Goal: Task Accomplishment & Management: Use online tool/utility

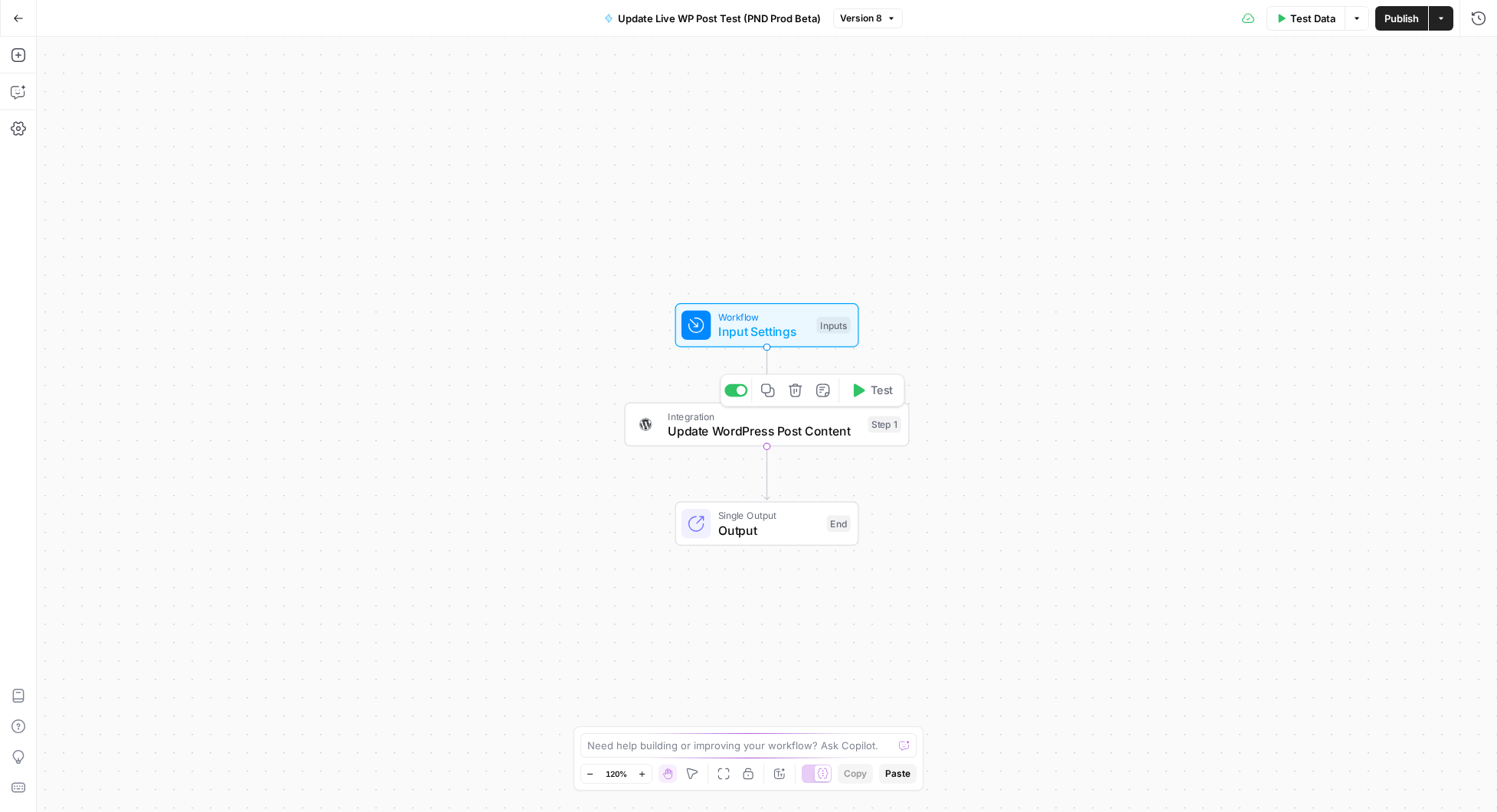
click at [776, 438] on span "Update WordPress Post Content" at bounding box center [764, 431] width 193 height 19
type input "PND Wordpress (Prod)"
click at [784, 423] on span "Update WordPress Post Content" at bounding box center [764, 431] width 193 height 19
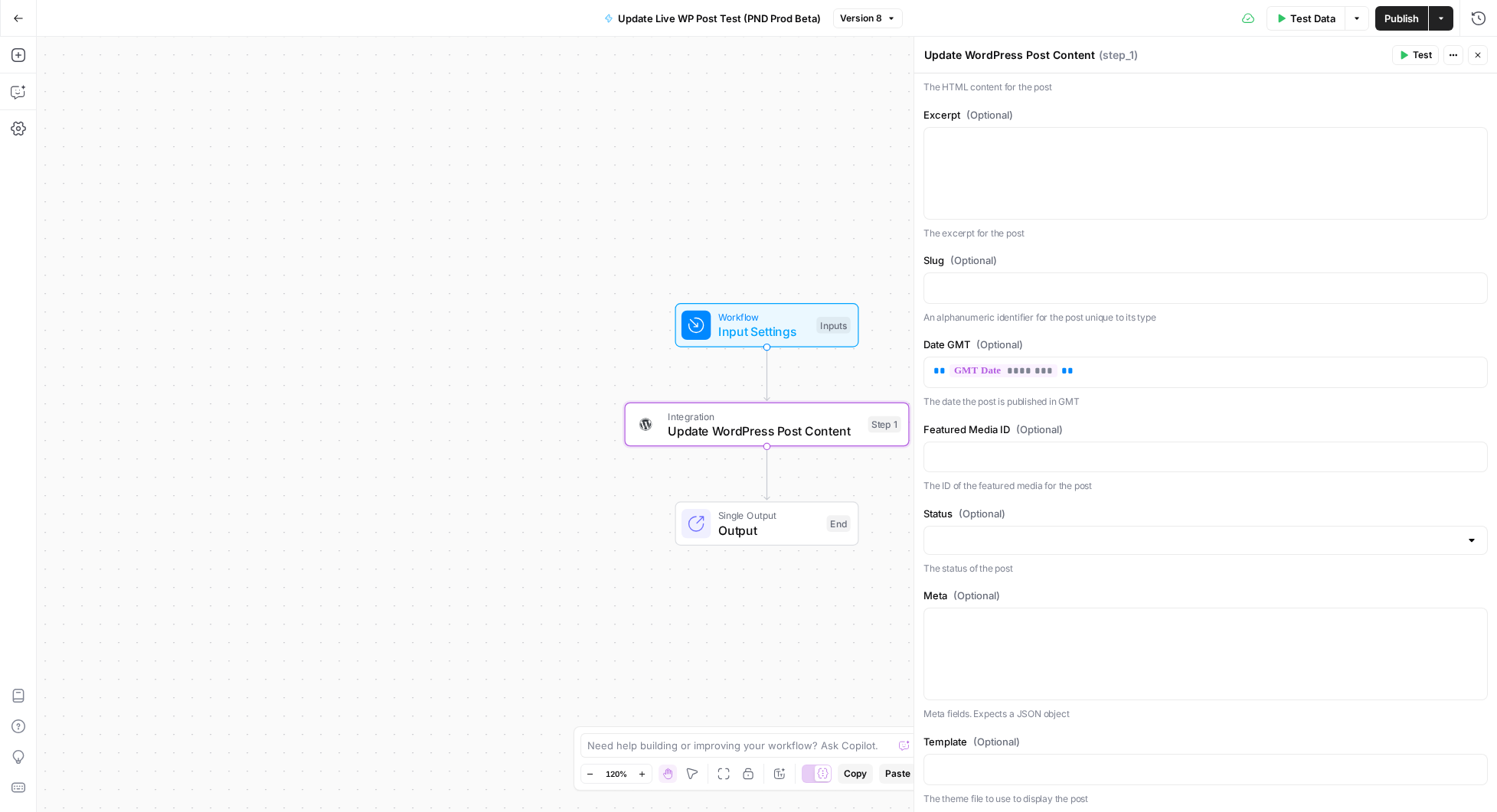
scroll to position [581, 0]
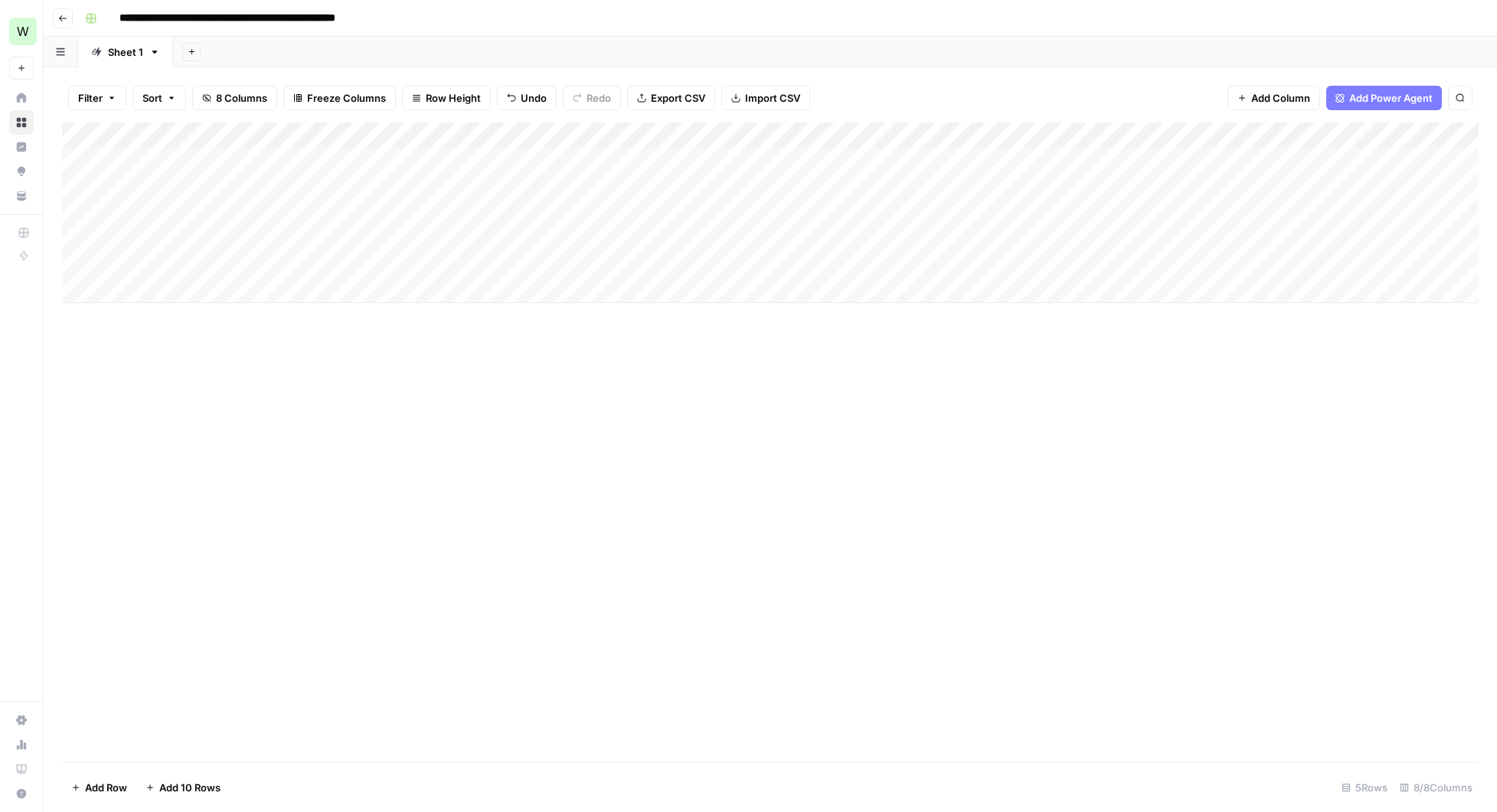
click at [659, 136] on div "Add Column" at bounding box center [770, 213] width 1417 height 181
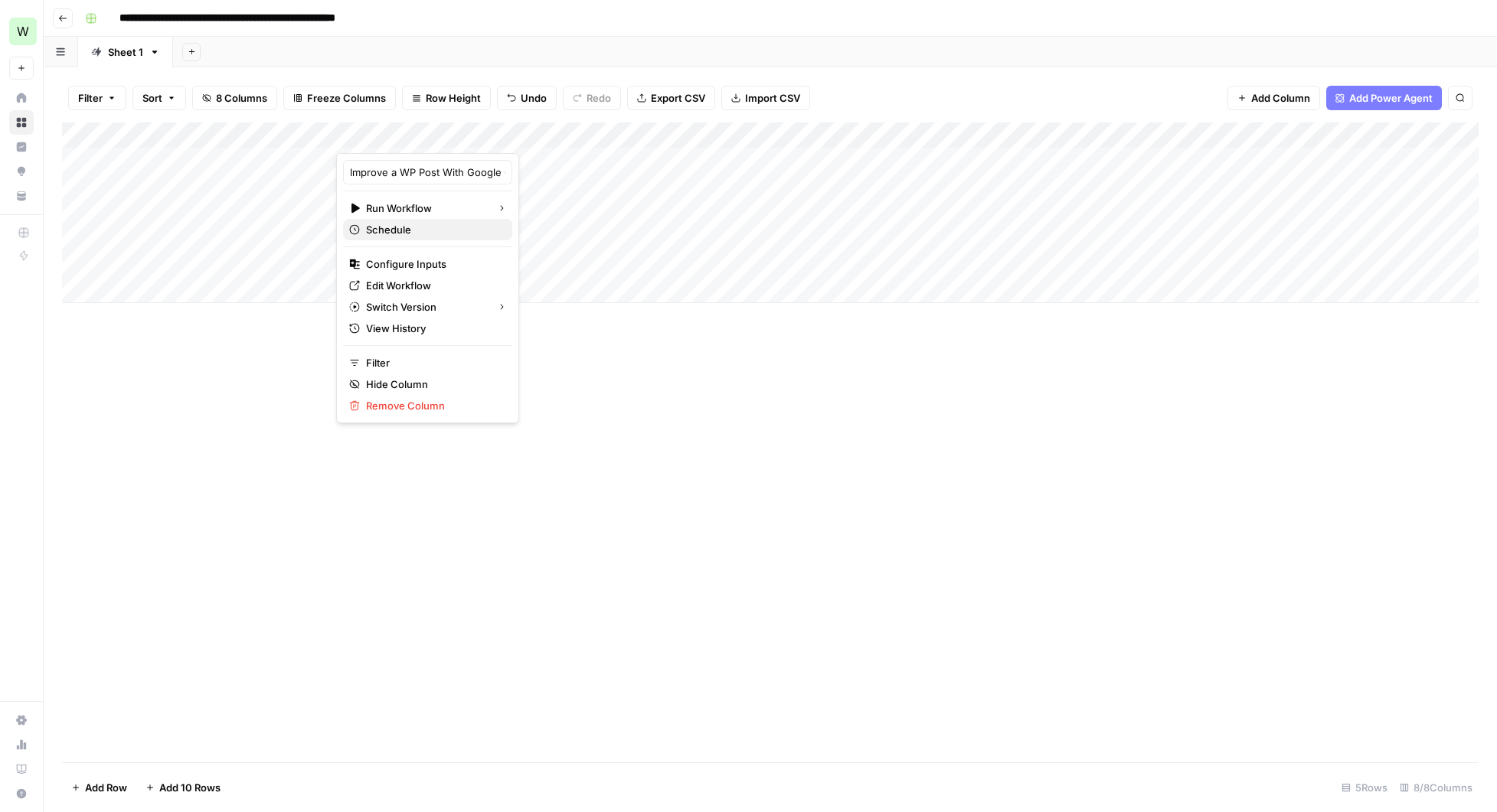
click at [399, 230] on span "Schedule" at bounding box center [432, 230] width 134 height 15
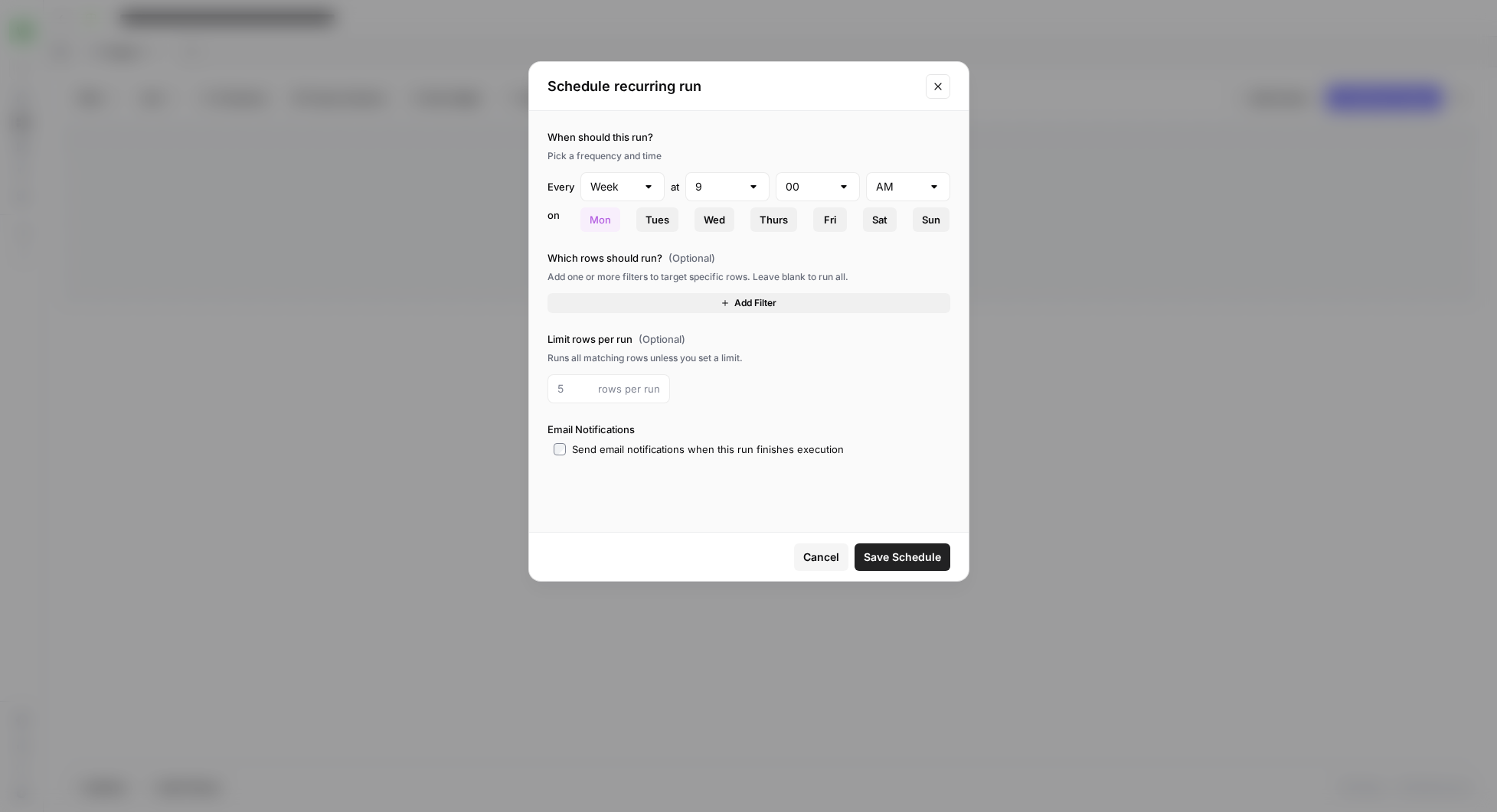
click at [941, 85] on icon "Close modal" at bounding box center [938, 86] width 13 height 13
